Goal: Information Seeking & Learning: Understand process/instructions

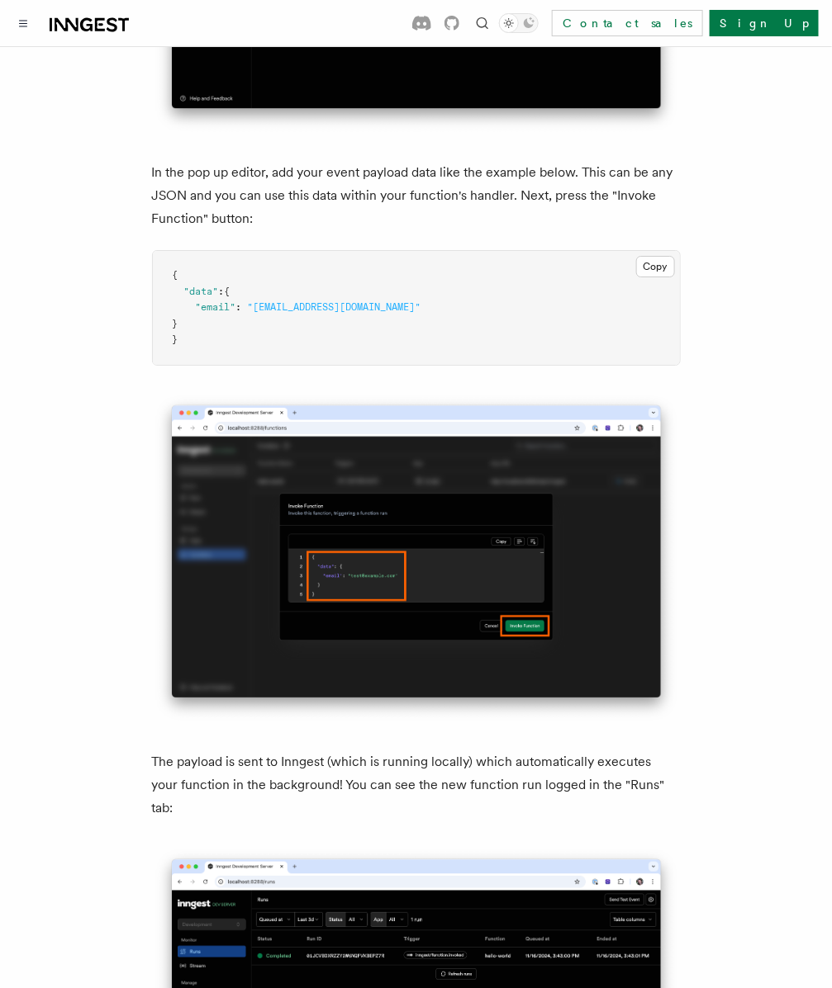
scroll to position [4249, 0]
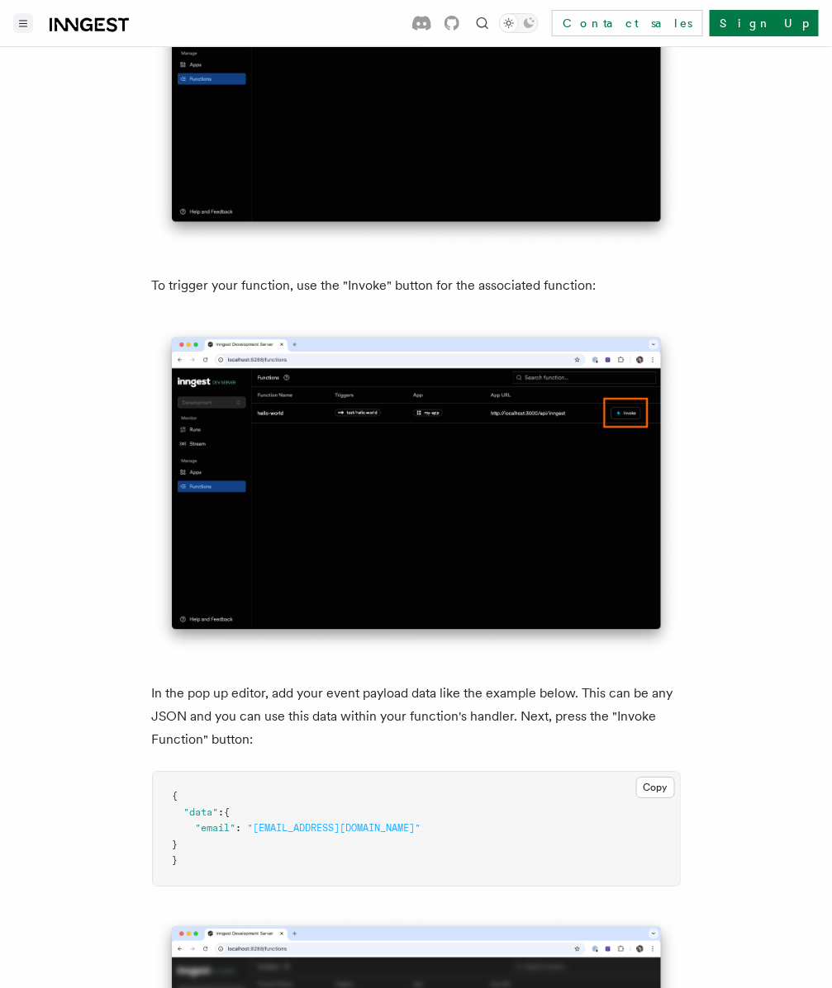
click at [32, 27] on button "Toggle navigation" at bounding box center [23, 23] width 20 height 20
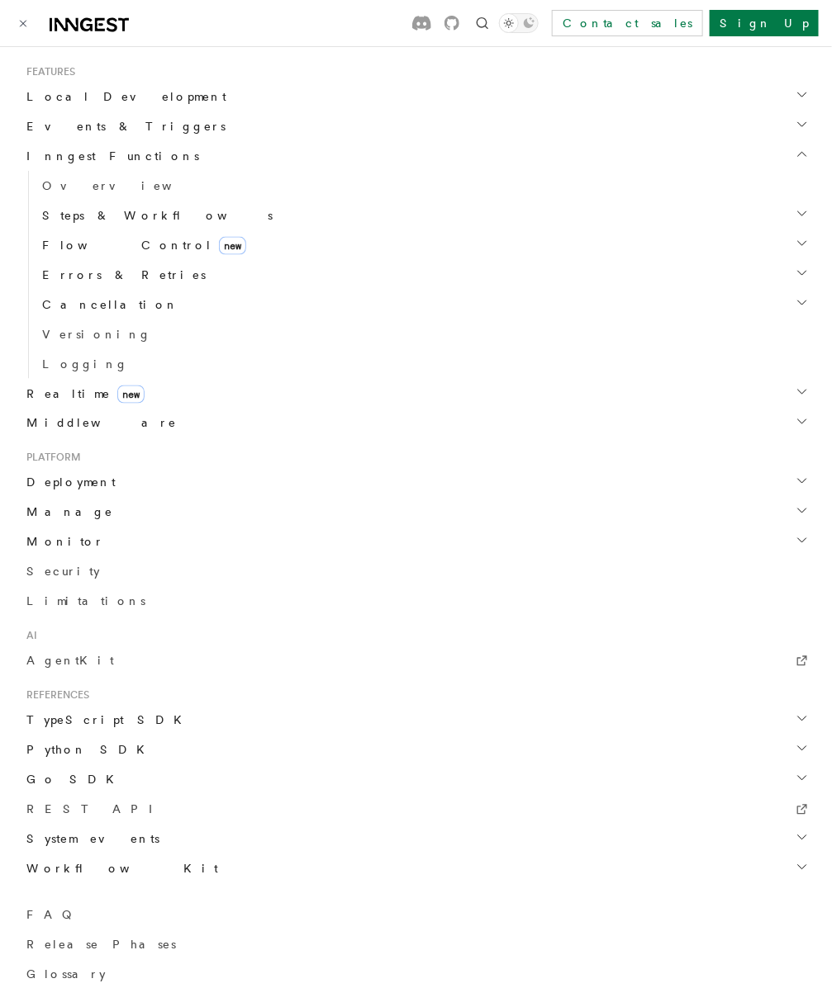
scroll to position [493, 0]
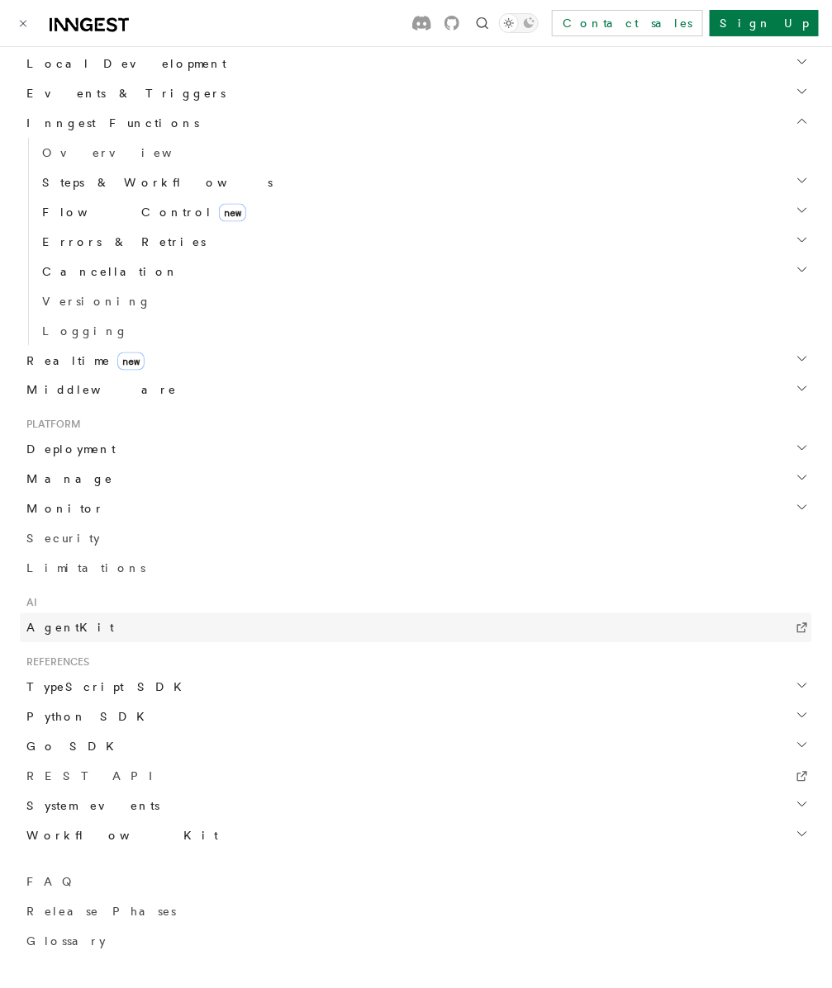
click at [82, 633] on link "AgentKit" at bounding box center [416, 629] width 792 height 30
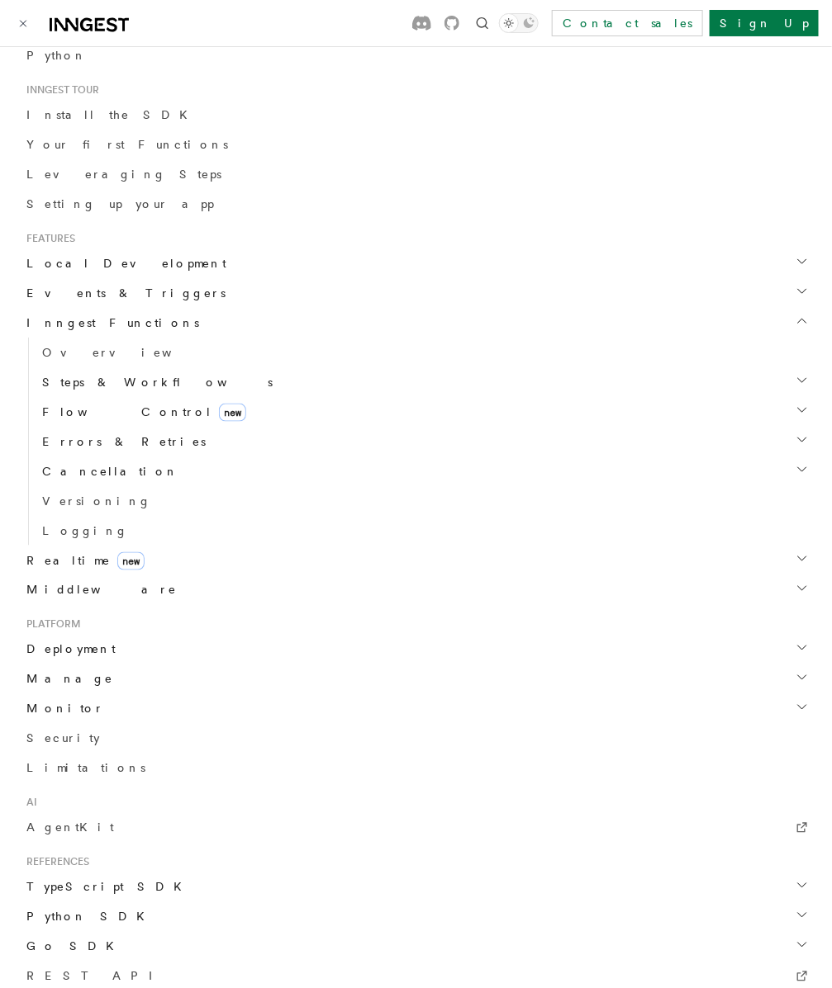
scroll to position [289, 0]
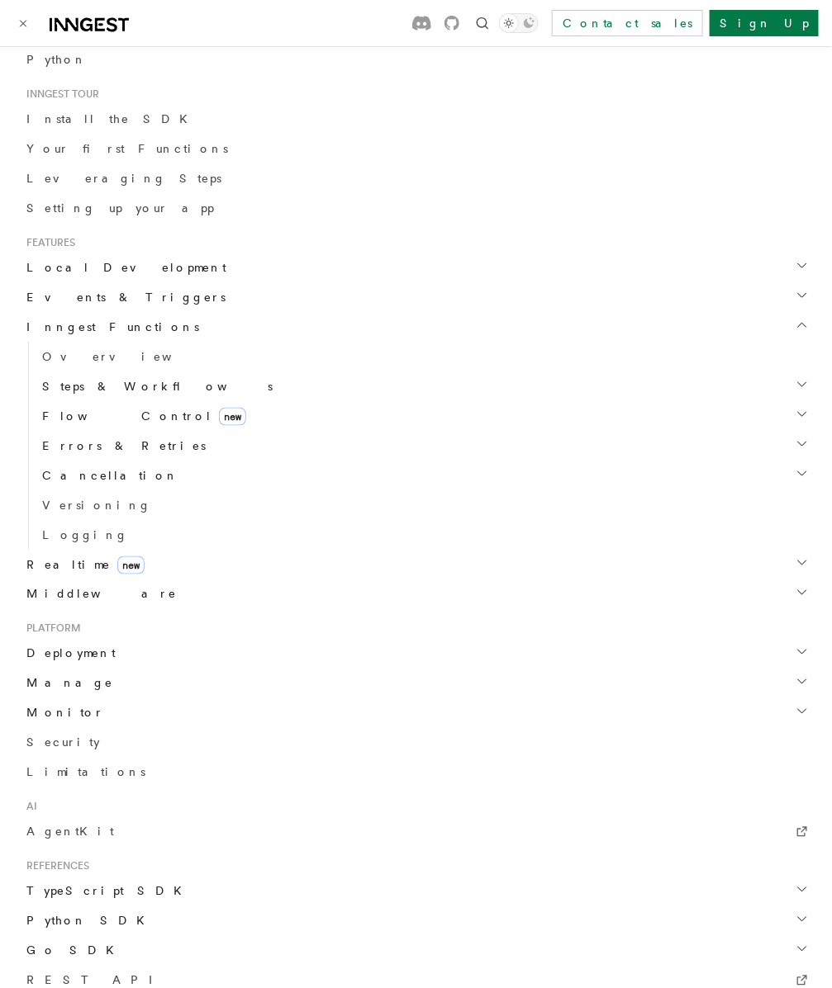
click at [78, 472] on span "Cancellation" at bounding box center [107, 475] width 143 height 17
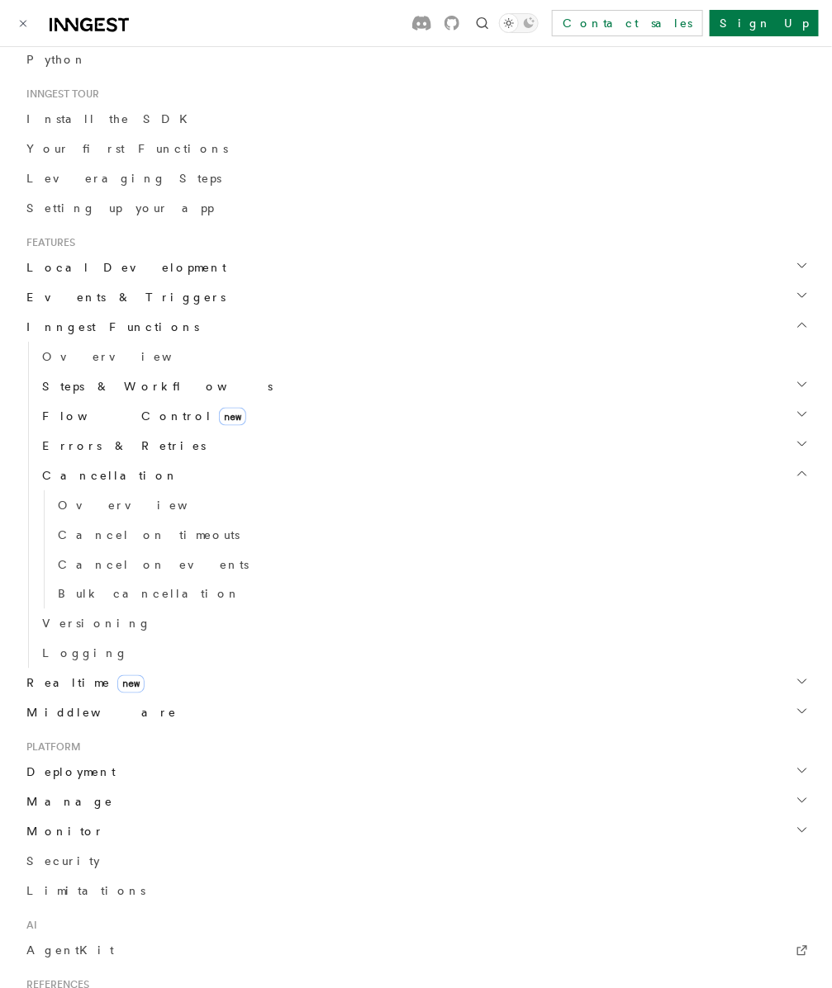
drag, startPoint x: 78, startPoint y: 472, endPoint x: 91, endPoint y: 443, distance: 31.0
click at [78, 469] on span "Cancellation" at bounding box center [107, 475] width 143 height 17
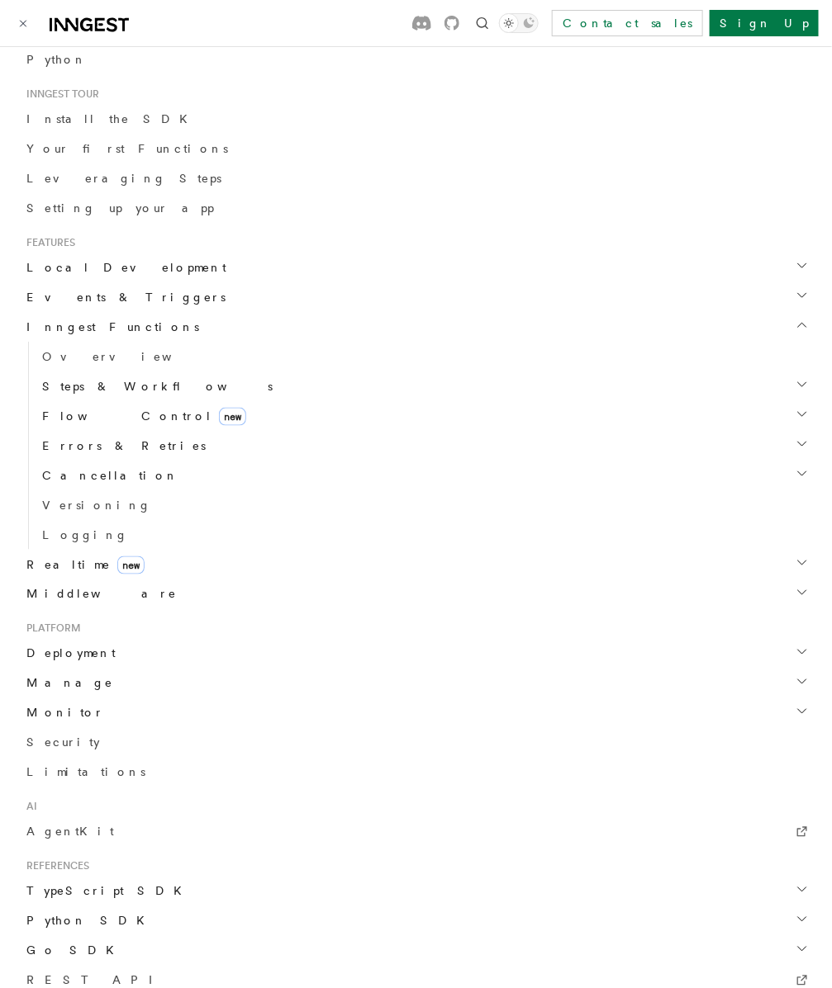
click at [103, 387] on span "Steps & Workflows" at bounding box center [154, 386] width 237 height 17
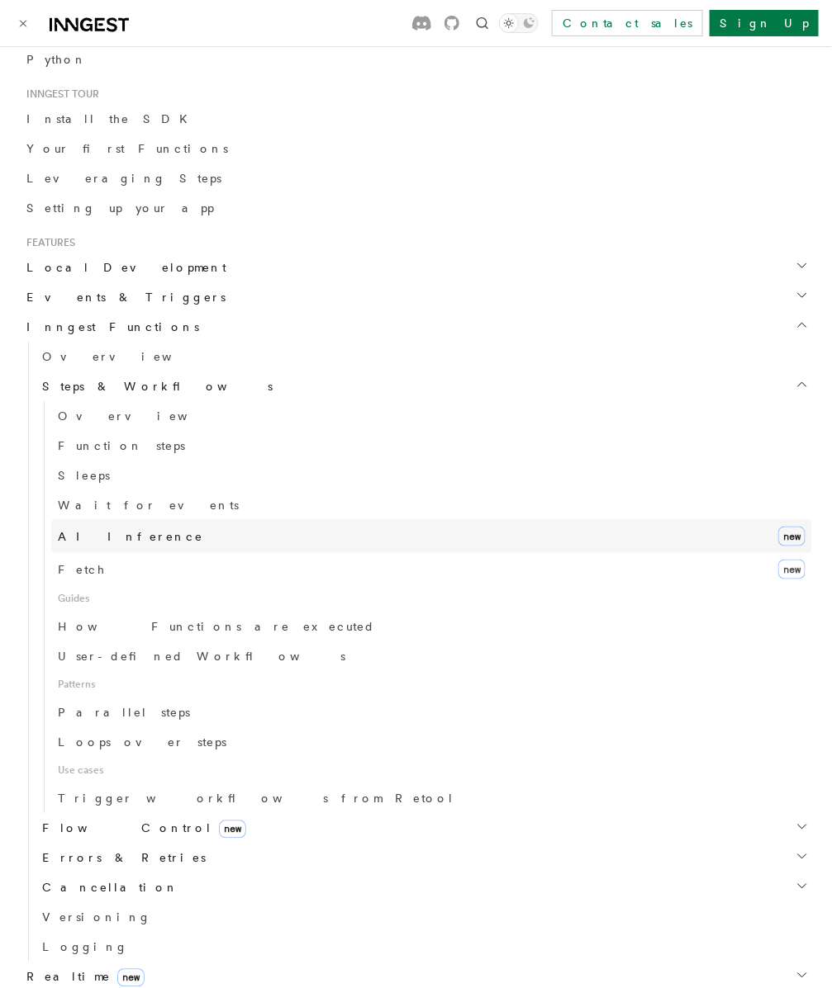
click at [102, 530] on span "AI Inference" at bounding box center [130, 536] width 145 height 13
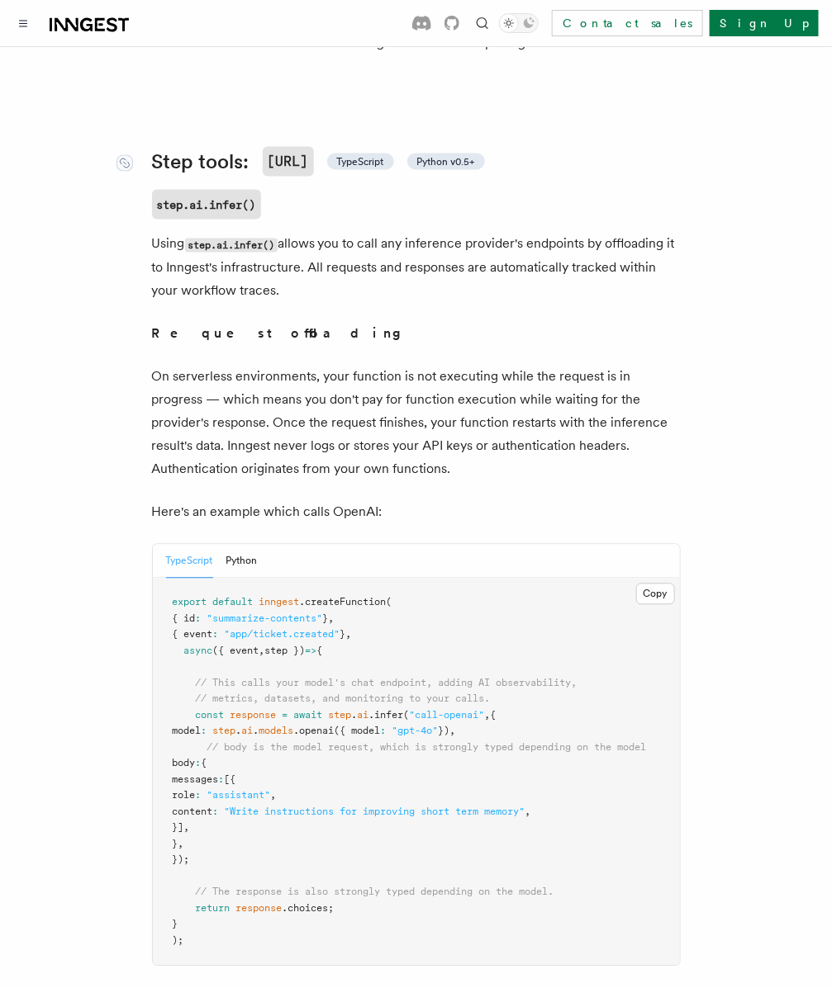
click at [382, 155] on span "TypeScript" at bounding box center [360, 161] width 47 height 13
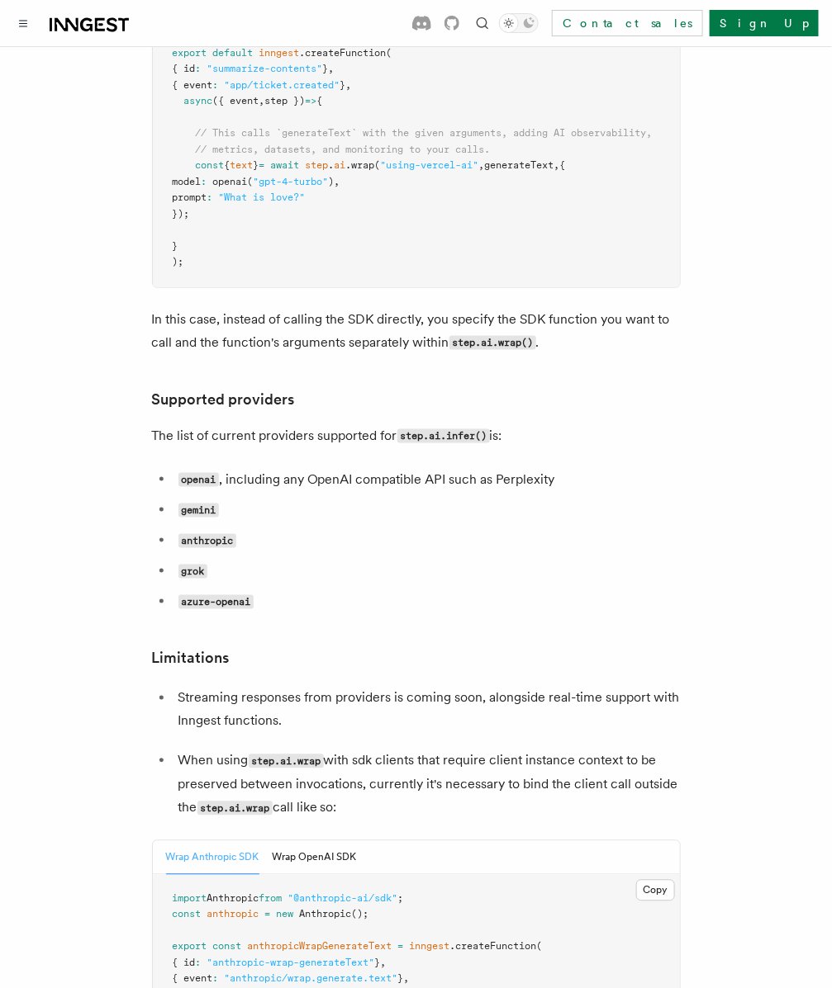
scroll to position [1962, 0]
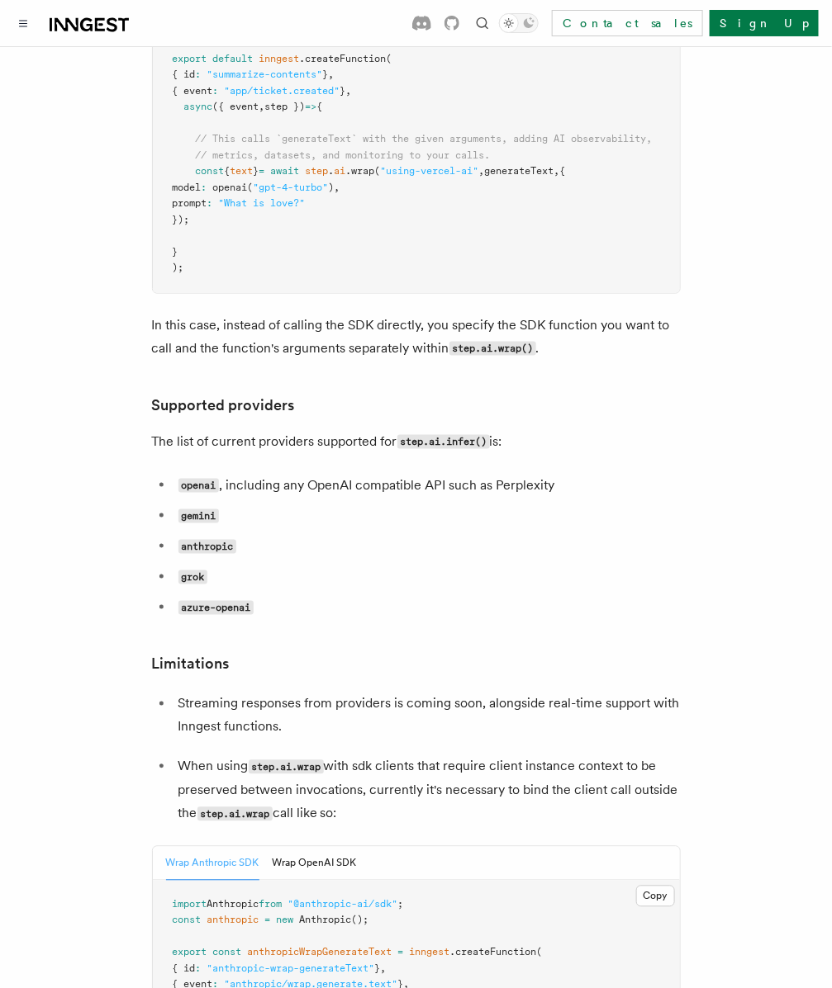
click at [197, 479] on code "openai" at bounding box center [198, 486] width 40 height 14
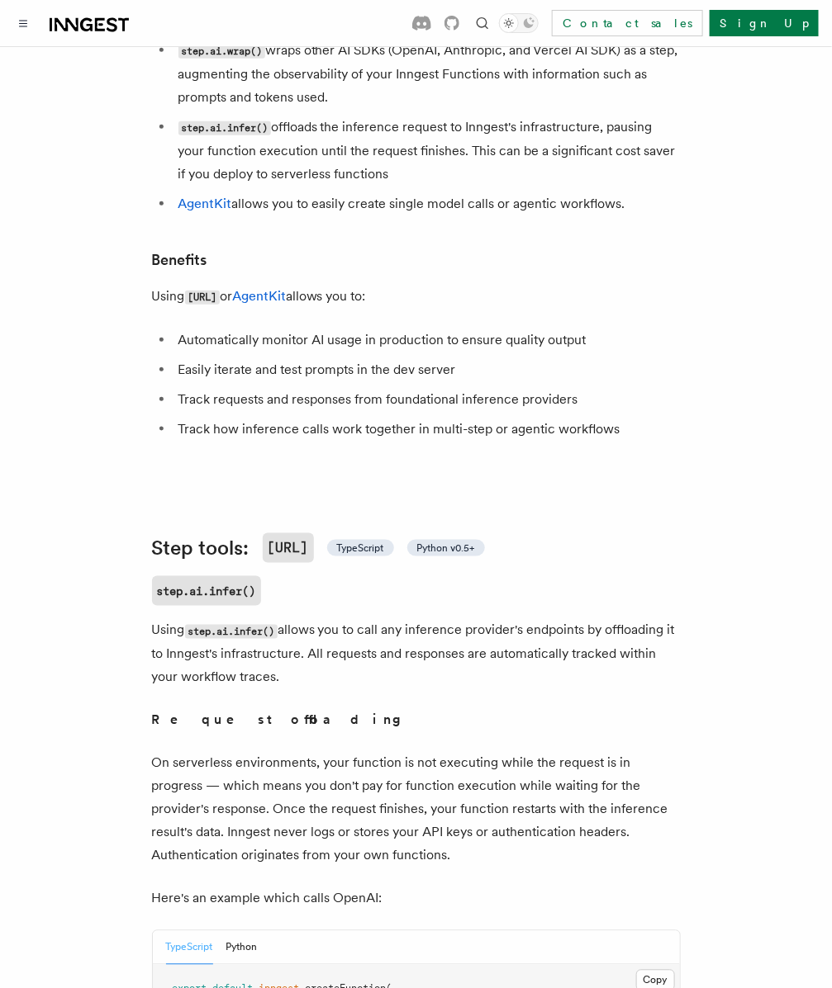
scroll to position [217, 0]
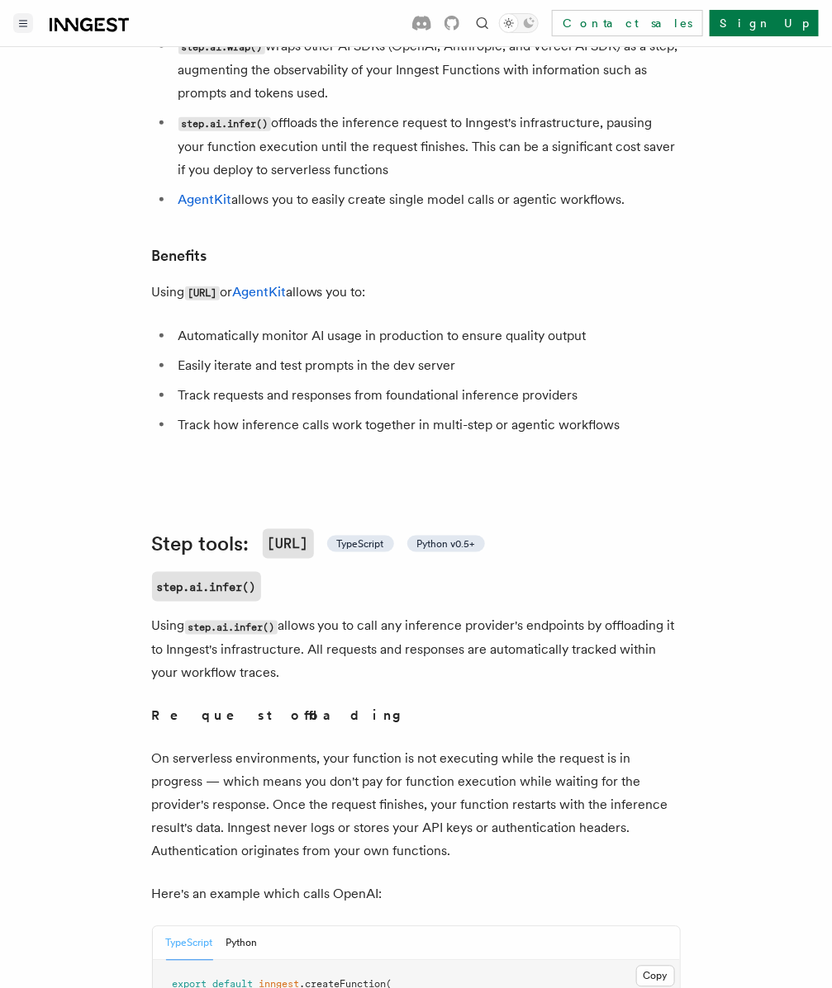
click at [20, 26] on icon "Toggle navigation" at bounding box center [23, 23] width 8 height 7
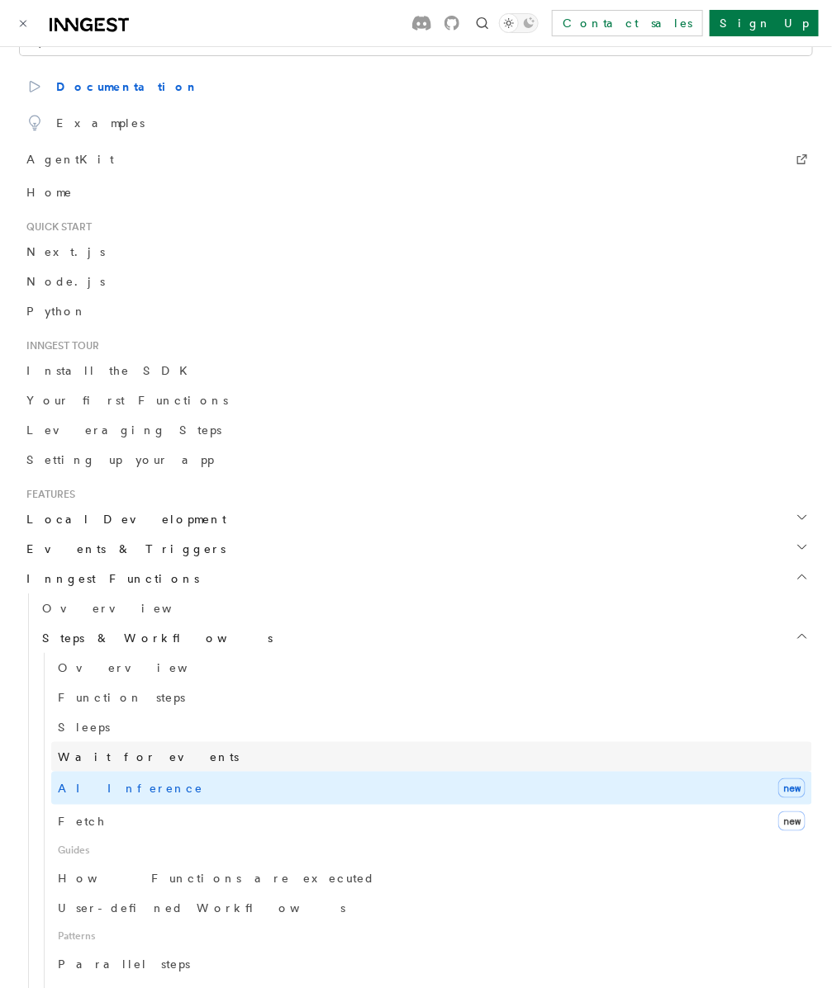
scroll to position [41, 0]
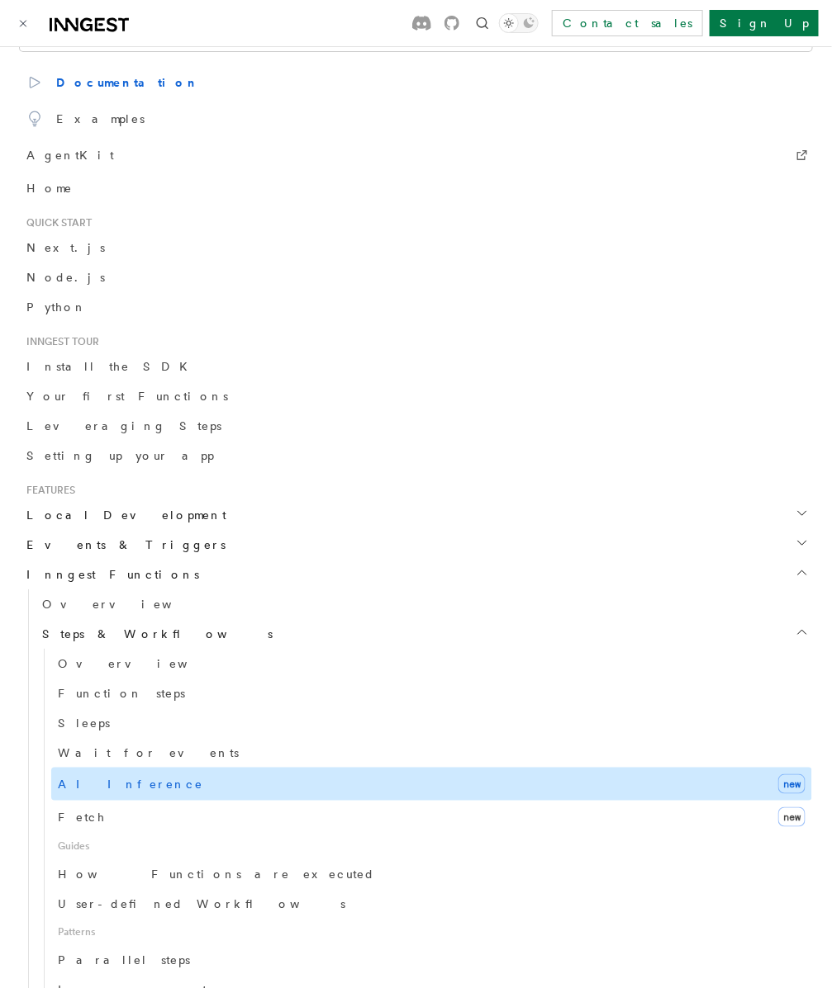
click at [128, 780] on link "AI Inference new" at bounding box center [431, 784] width 761 height 33
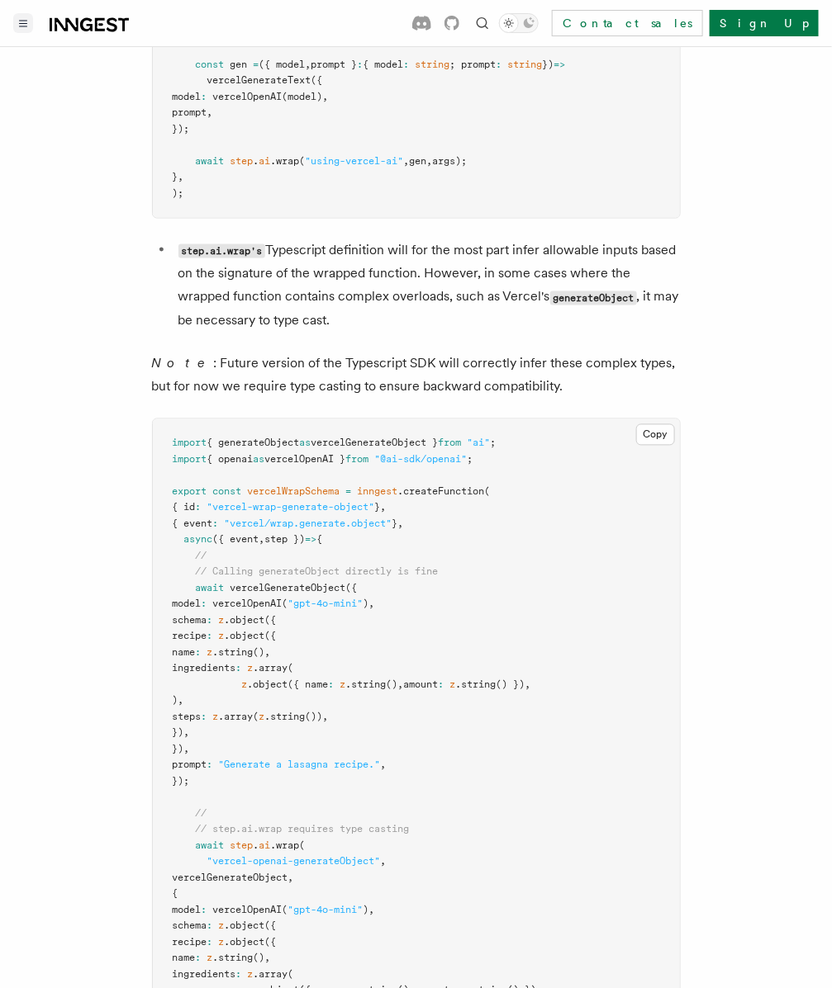
scroll to position [3891, 0]
drag, startPoint x: 287, startPoint y: 315, endPoint x: 699, endPoint y: 333, distance: 413.3
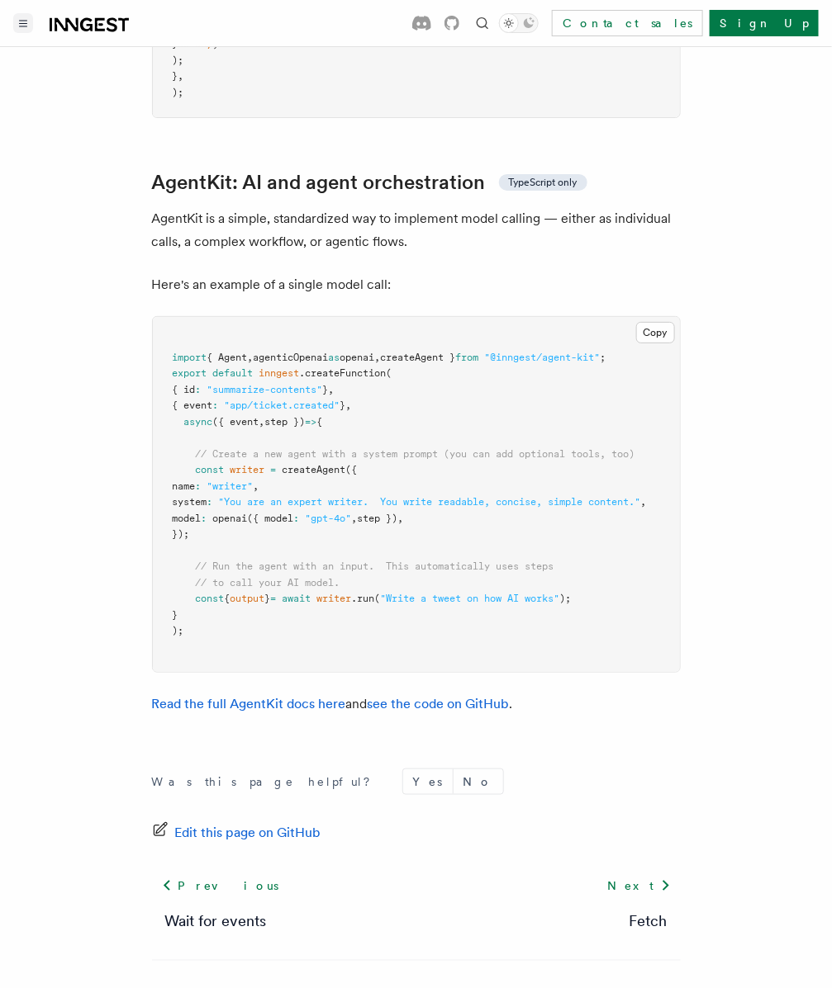
scroll to position [4935, 0]
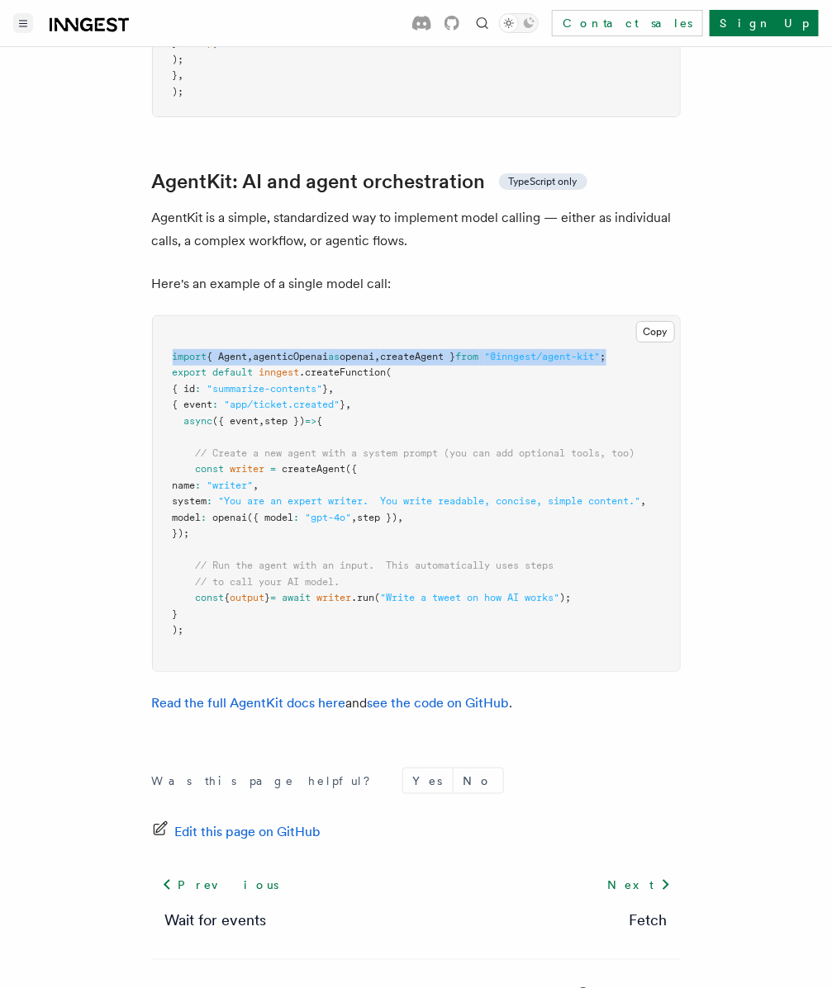
drag, startPoint x: 652, startPoint y: 313, endPoint x: 172, endPoint y: 306, distance: 479.8
click at [173, 351] on span "import { Agent , agenticOpenai as openai , createAgent } from "@inngest/agent-k…" at bounding box center [390, 357] width 434 height 12
copy span "import { Agent , agenticOpenai as openai , createAgent } from "@inngest/agent-k…"
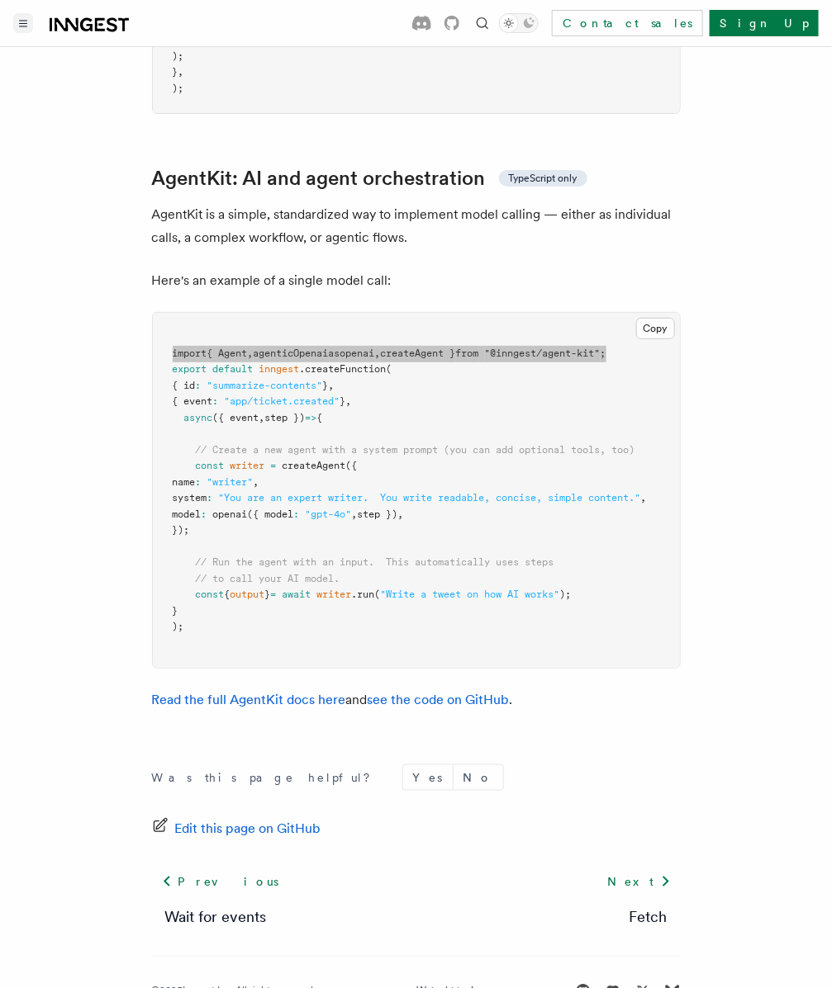
scroll to position [4939, 0]
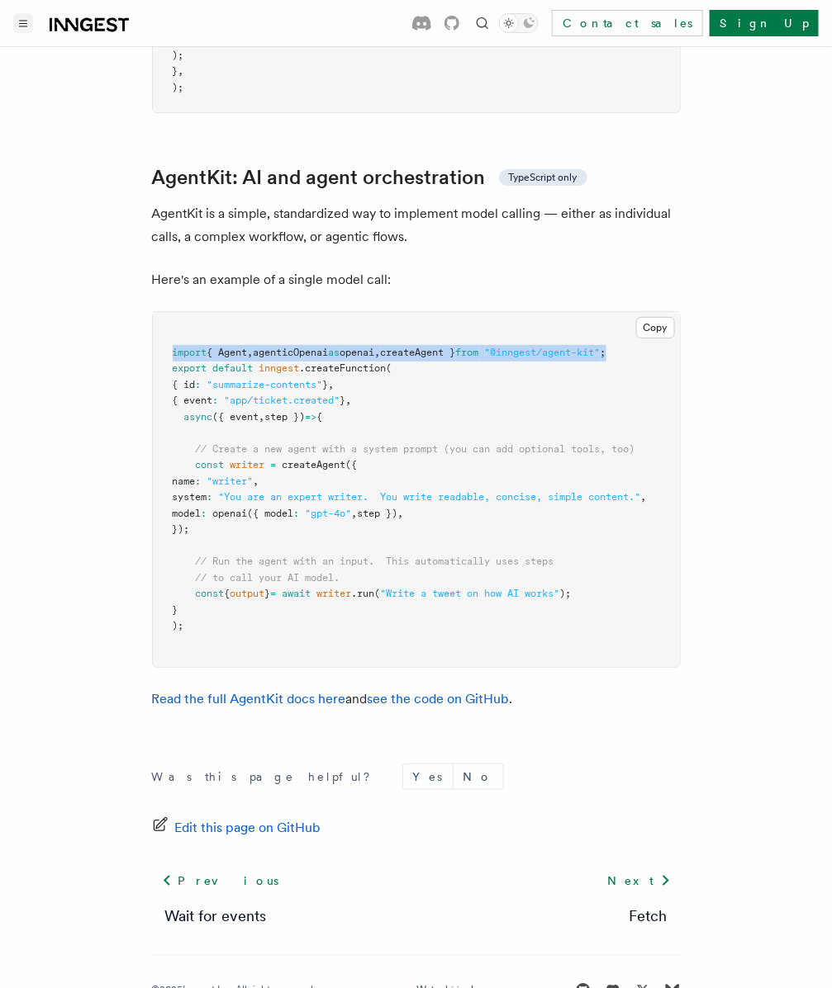
drag, startPoint x: 197, startPoint y: 416, endPoint x: 234, endPoint y: 484, distance: 77.2
click at [234, 484] on pre "import { Agent , agenticOpenai as openai , createAgent } from "@inngest/agent-k…" at bounding box center [416, 489] width 527 height 355
copy code "const writer = createAgent ({ name : "writer" , system : "You are an expert wri…"
click at [23, 20] on icon "Toggle navigation" at bounding box center [23, 23] width 8 height 7
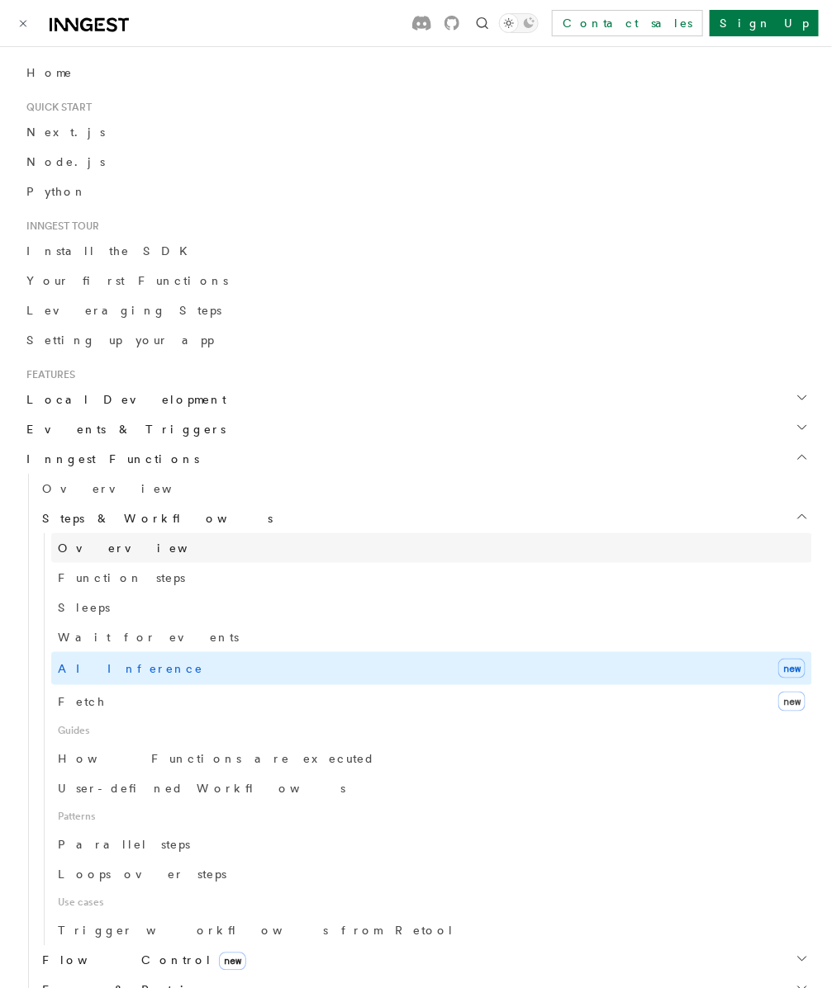
scroll to position [154, 0]
